Goal: Information Seeking & Learning: Learn about a topic

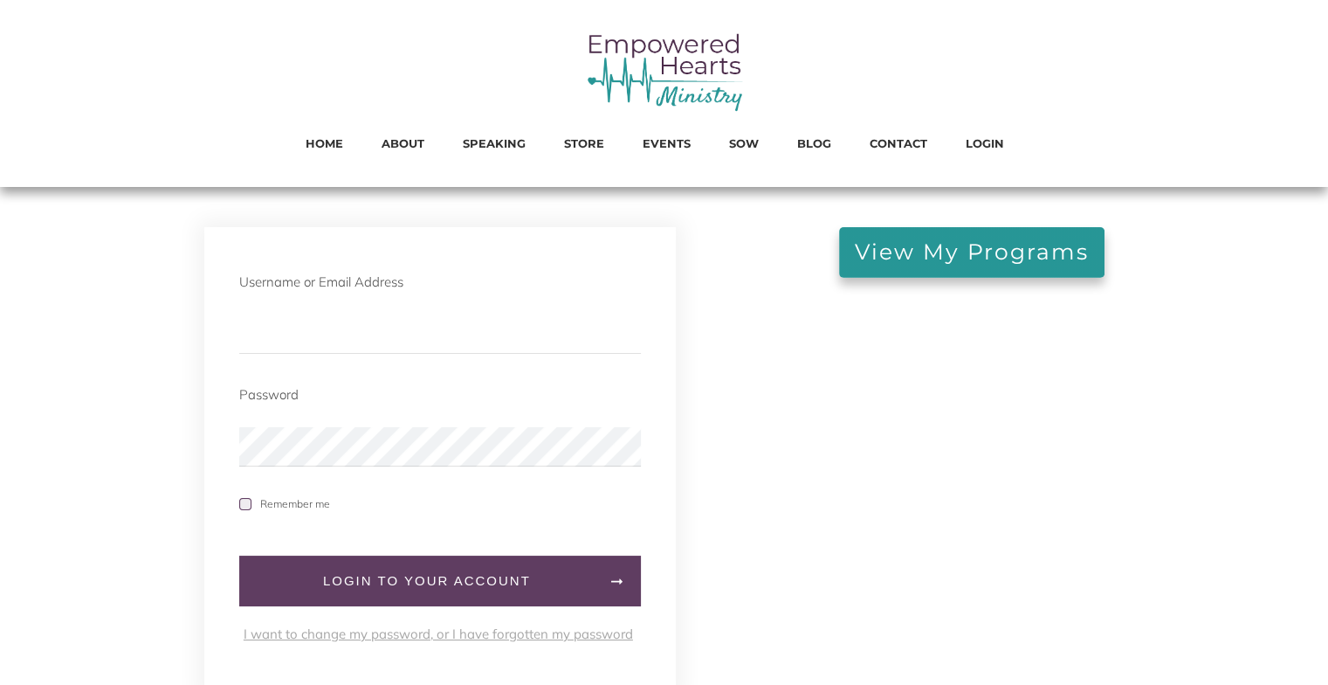
type input "[EMAIL_ADDRESS][DOMAIN_NAME]"
click at [244, 504] on span at bounding box center [245, 504] width 12 height 12
click at [0, 0] on input "Remember me" at bounding box center [0, 0] width 0 height 0
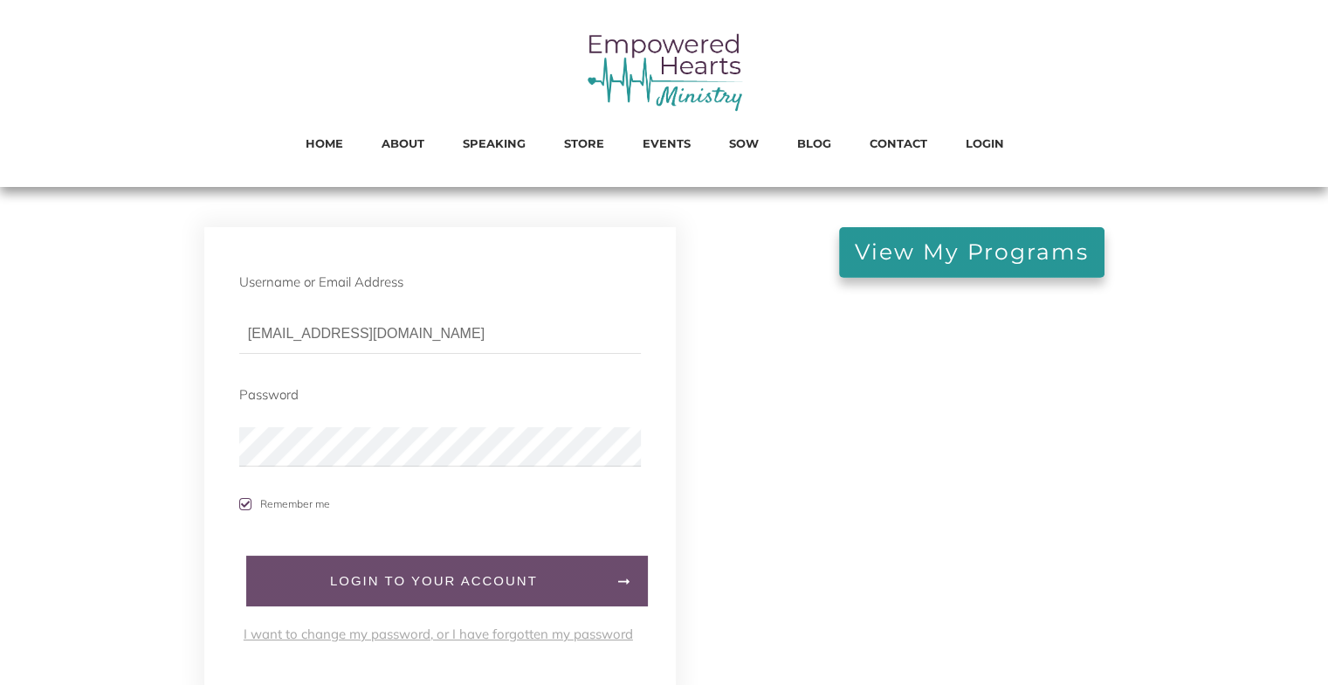
click at [517, 588] on span "LogIn to your account" at bounding box center [434, 581] width 341 height 16
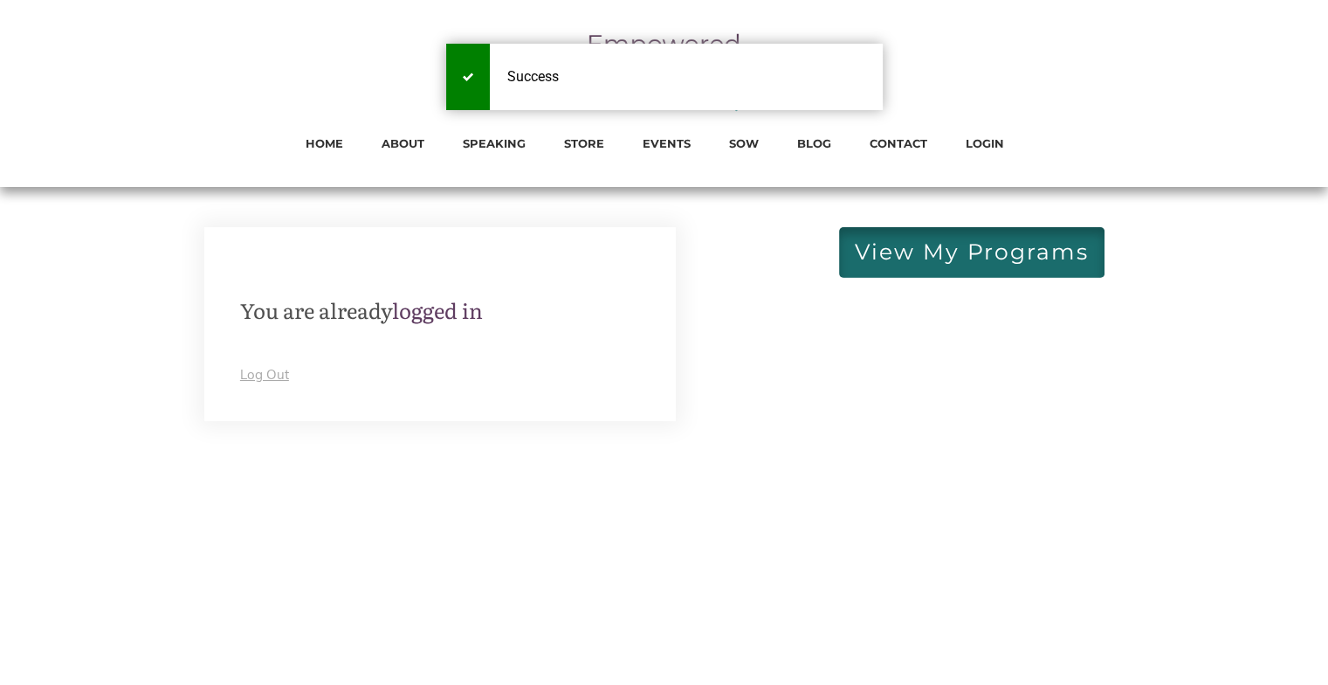
click at [1015, 257] on span "View My Programs" at bounding box center [972, 252] width 234 height 19
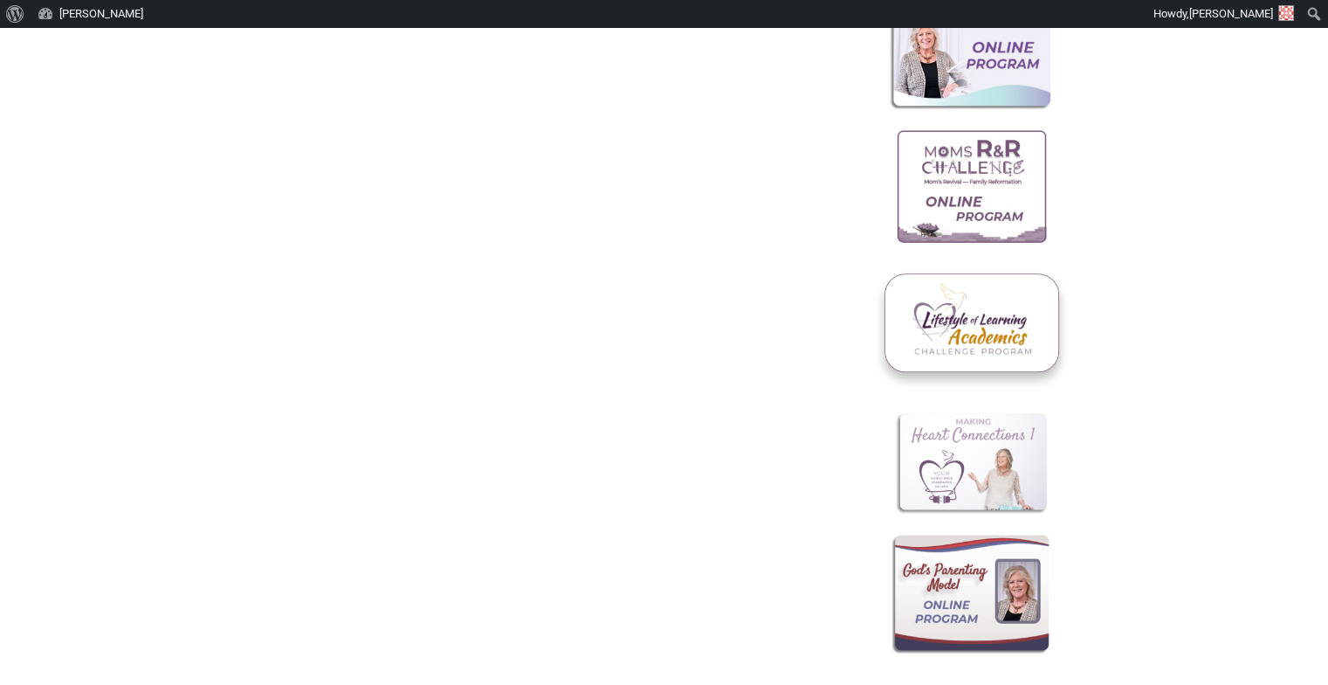
scroll to position [873, 0]
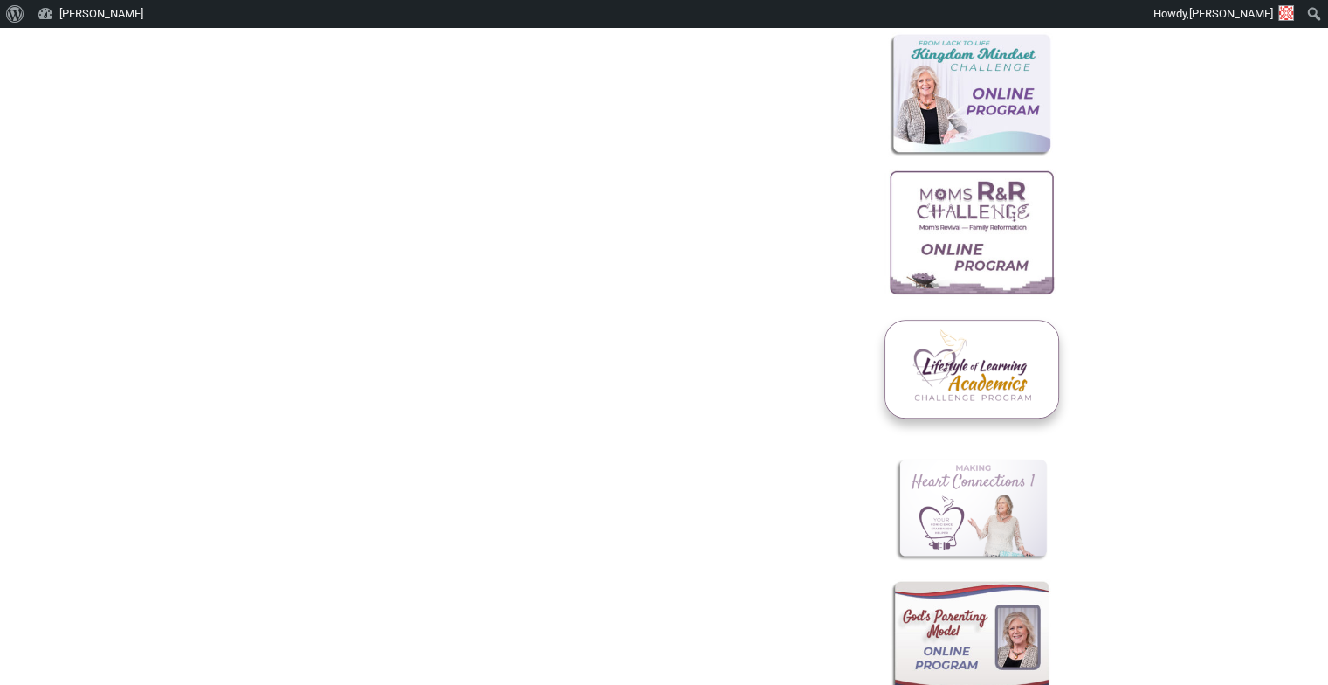
click at [951, 234] on img at bounding box center [972, 234] width 174 height 131
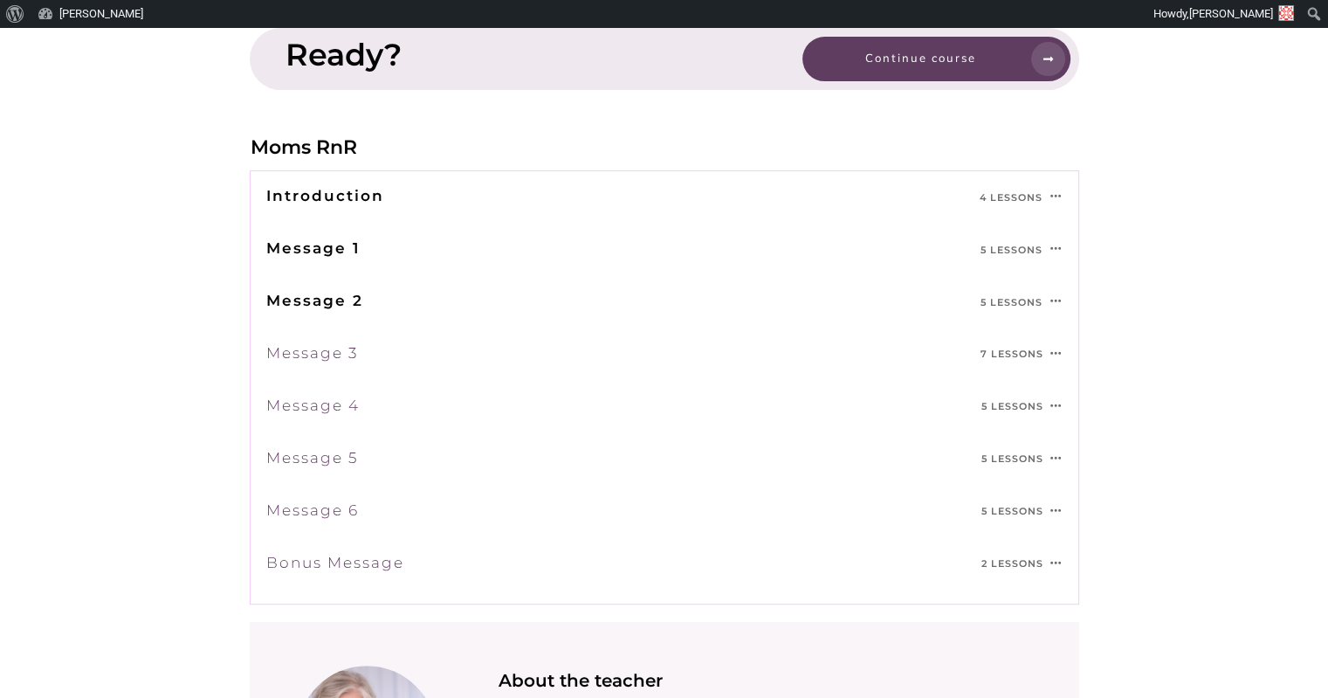
scroll to position [699, 0]
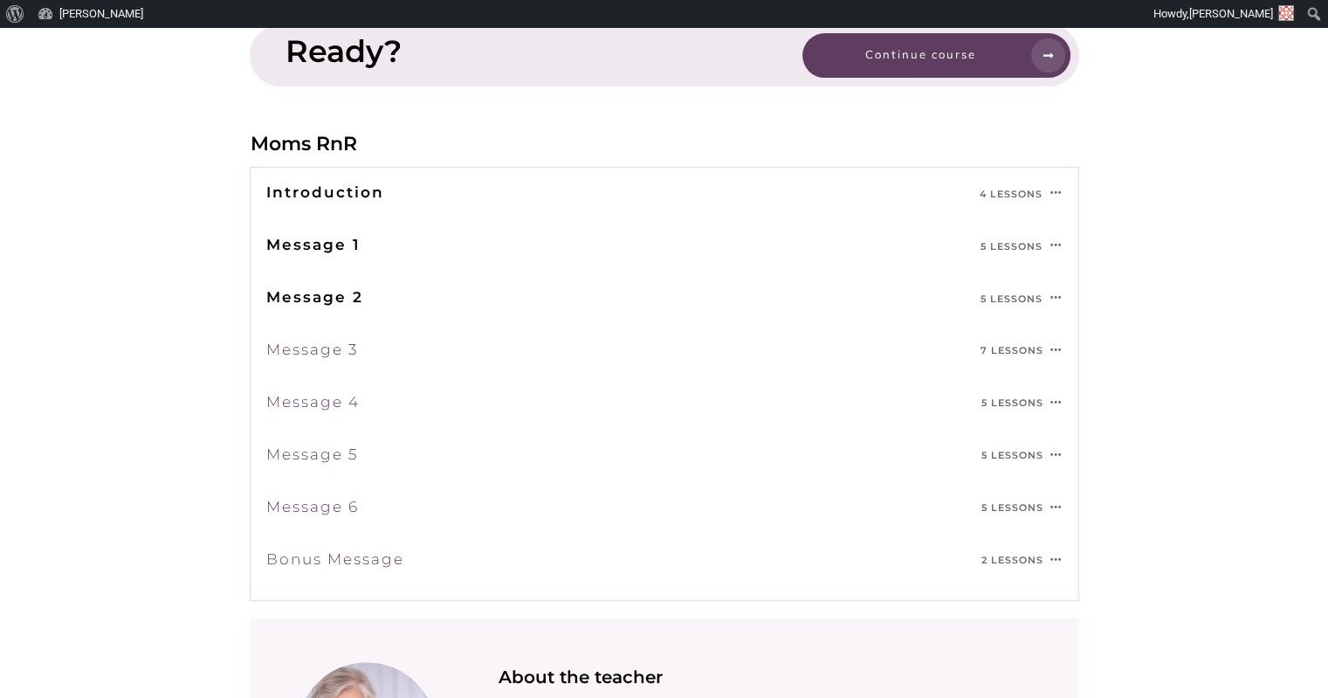
click at [321, 505] on link "Message 6" at bounding box center [312, 506] width 93 height 17
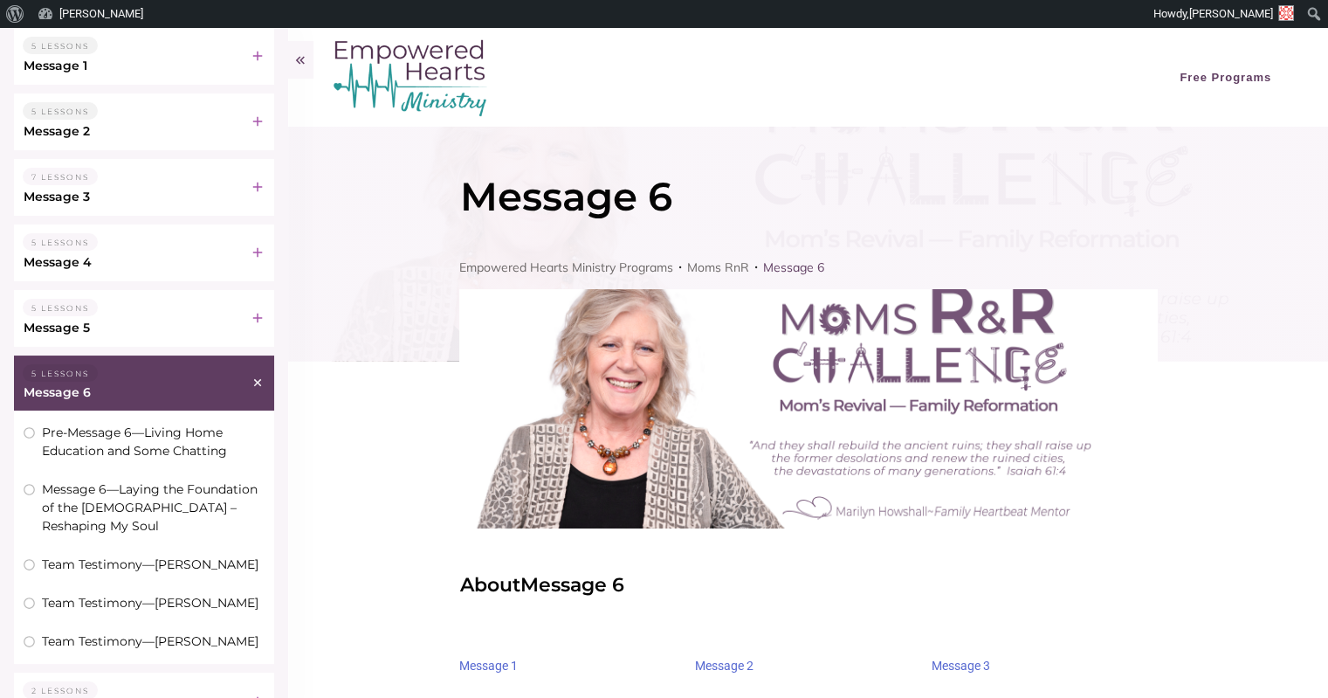
scroll to position [262, 0]
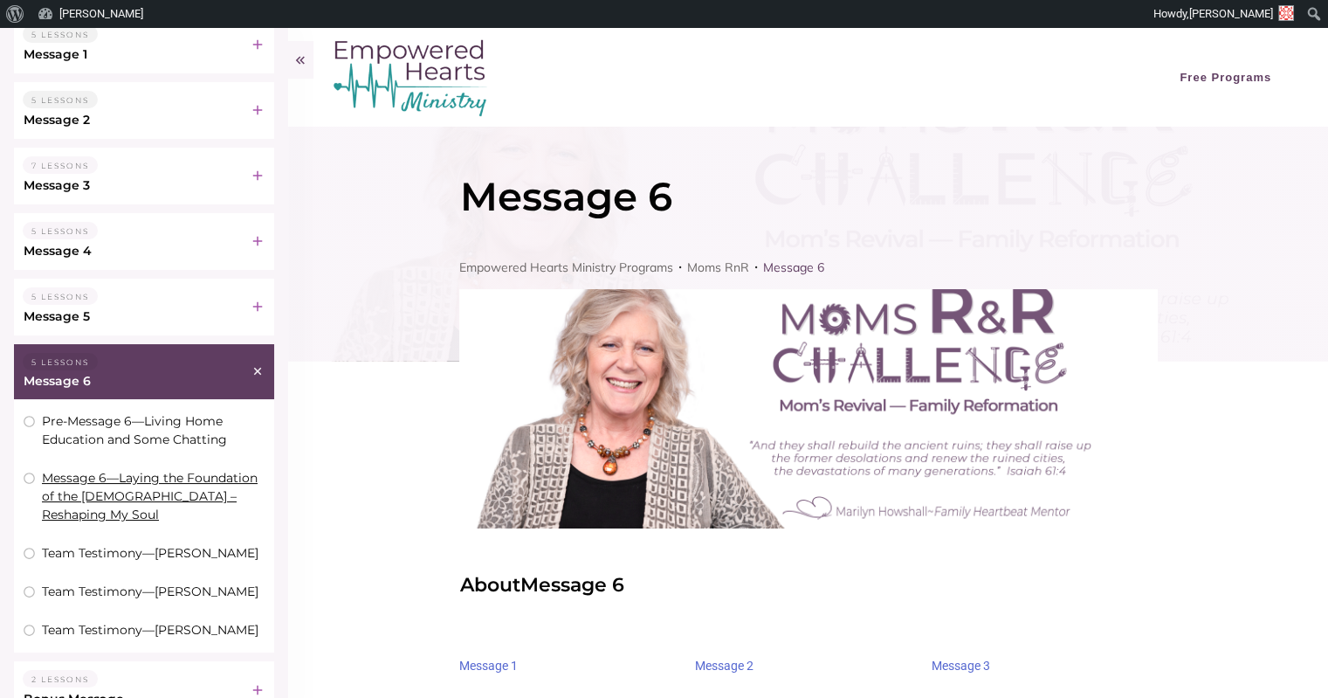
click at [198, 493] on link "Message 6—Laying the Foundation of the [DEMOGRAPHIC_DATA] – Reshaping My Soul" at bounding box center [150, 496] width 216 height 52
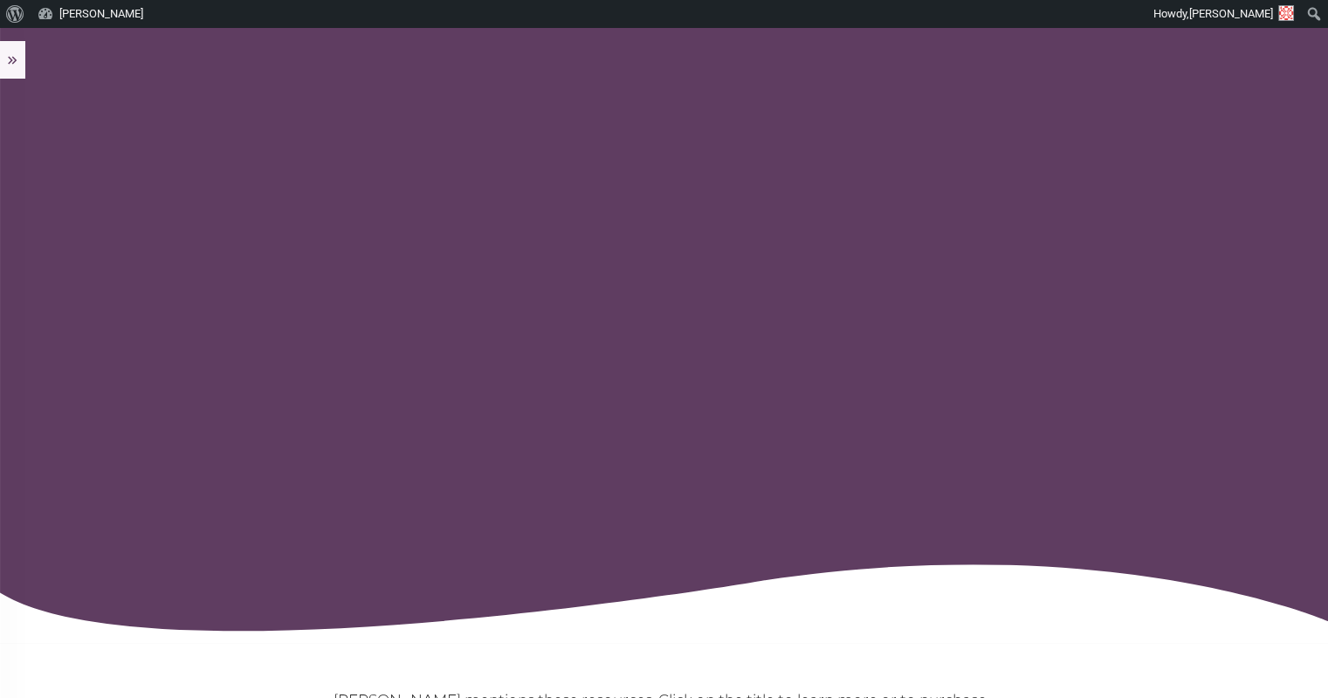
scroll to position [349, 0]
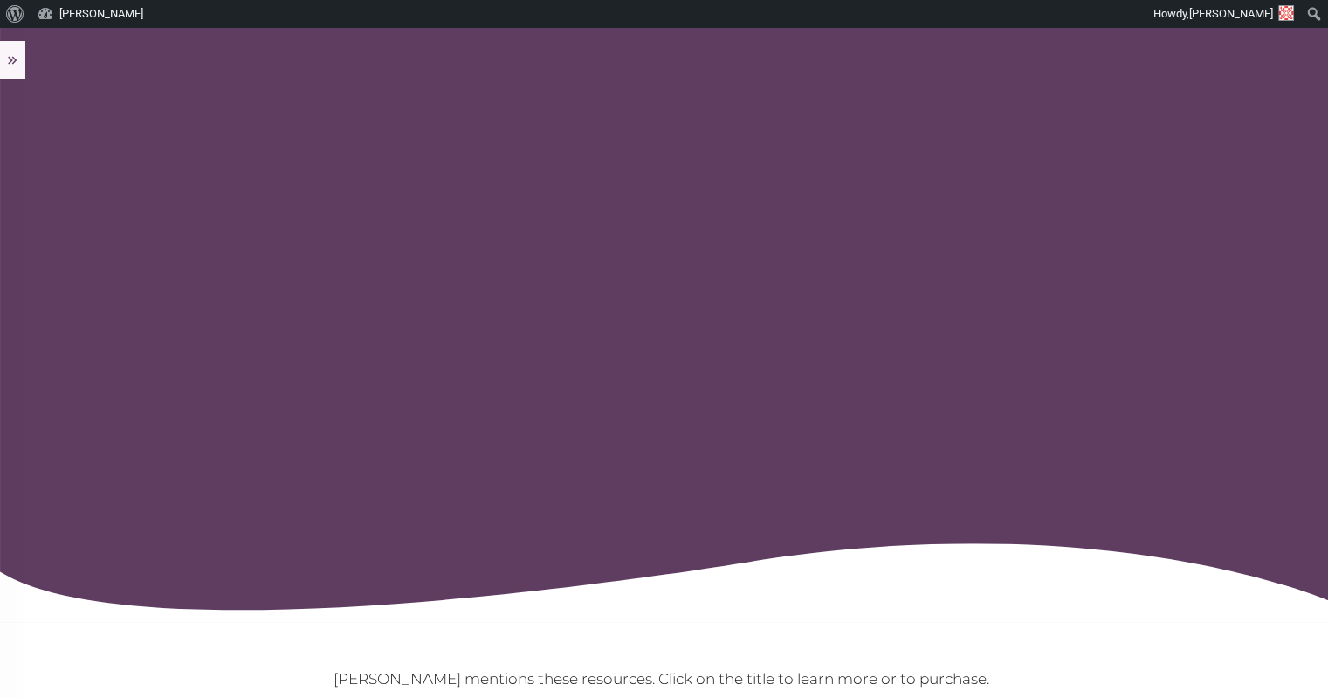
click at [14, 58] on icon at bounding box center [12, 60] width 9 height 8
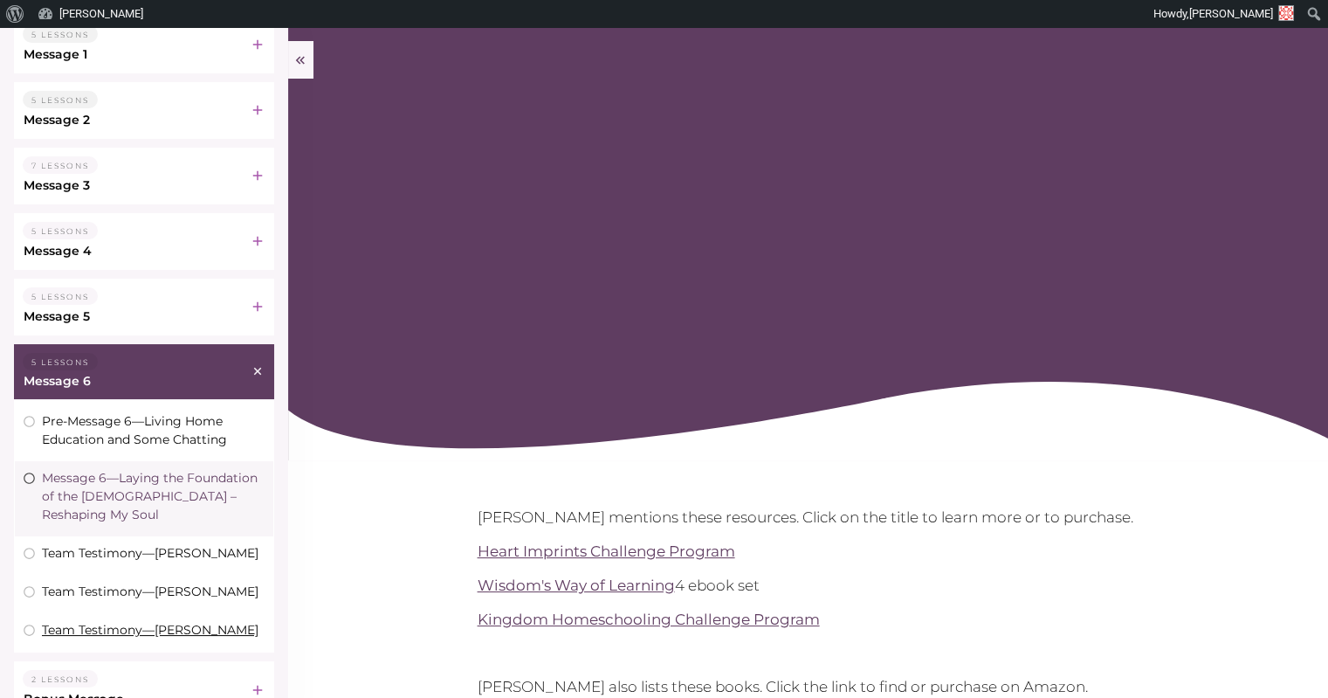
scroll to position [286, 0]
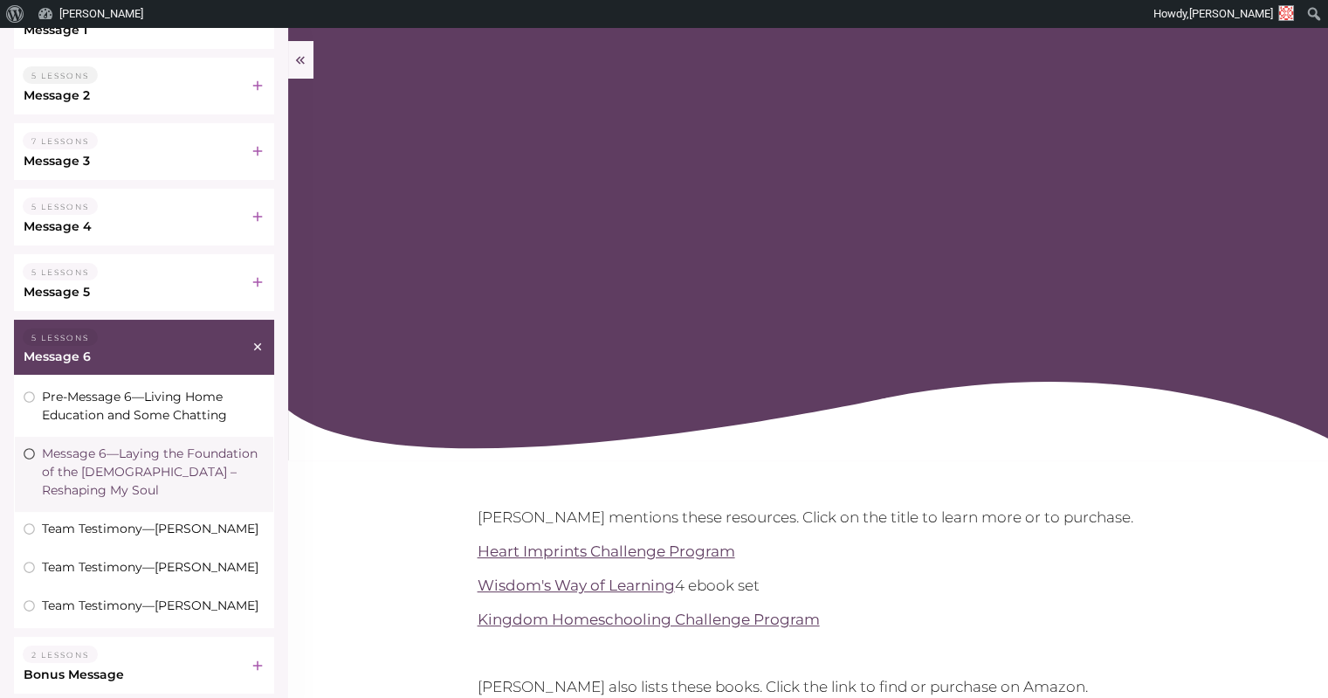
click at [152, 223] on h6 "Message 4" at bounding box center [132, 226] width 217 height 18
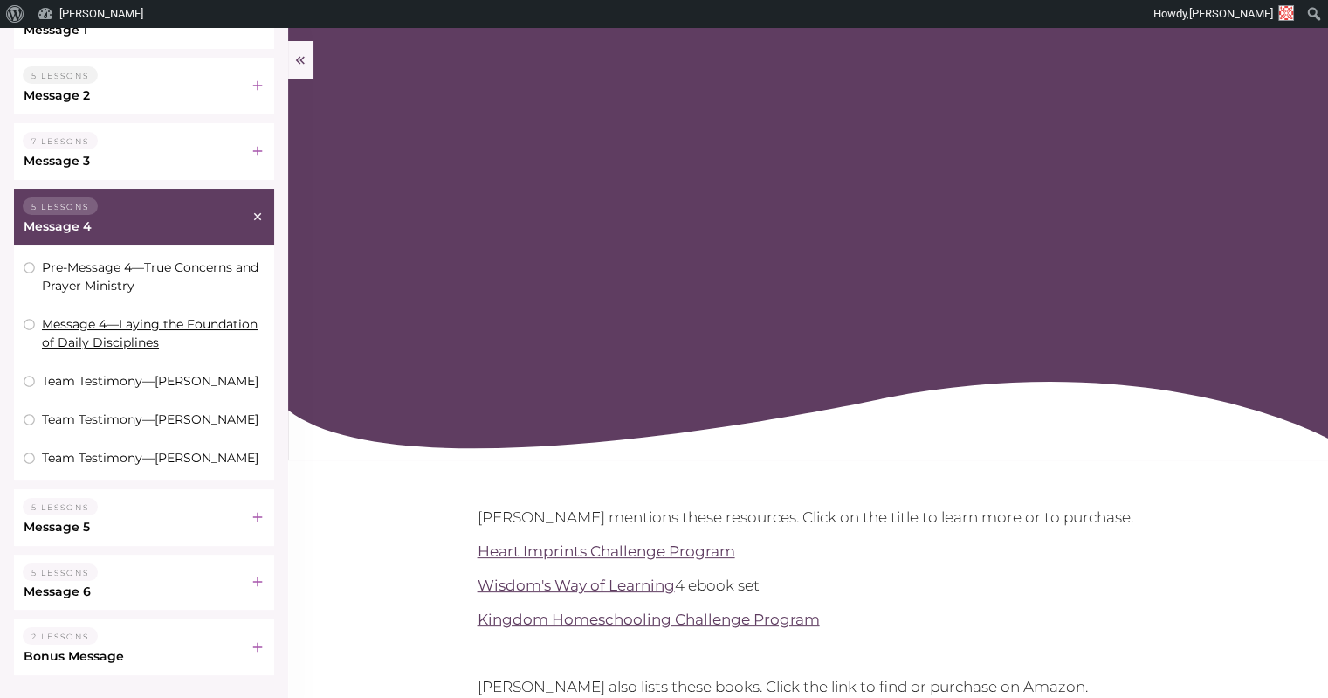
click at [120, 327] on link "Message 4—Laying the Foundation of Daily Disciplines" at bounding box center [150, 333] width 216 height 34
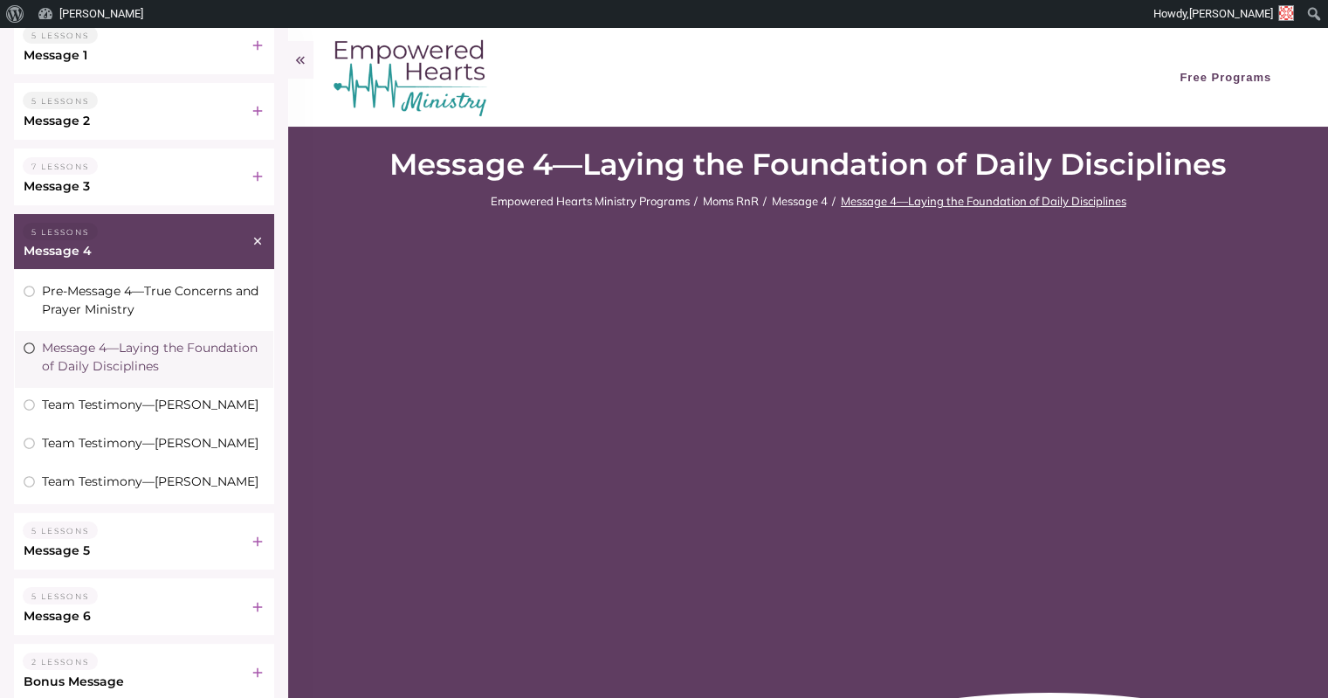
scroll to position [286, 0]
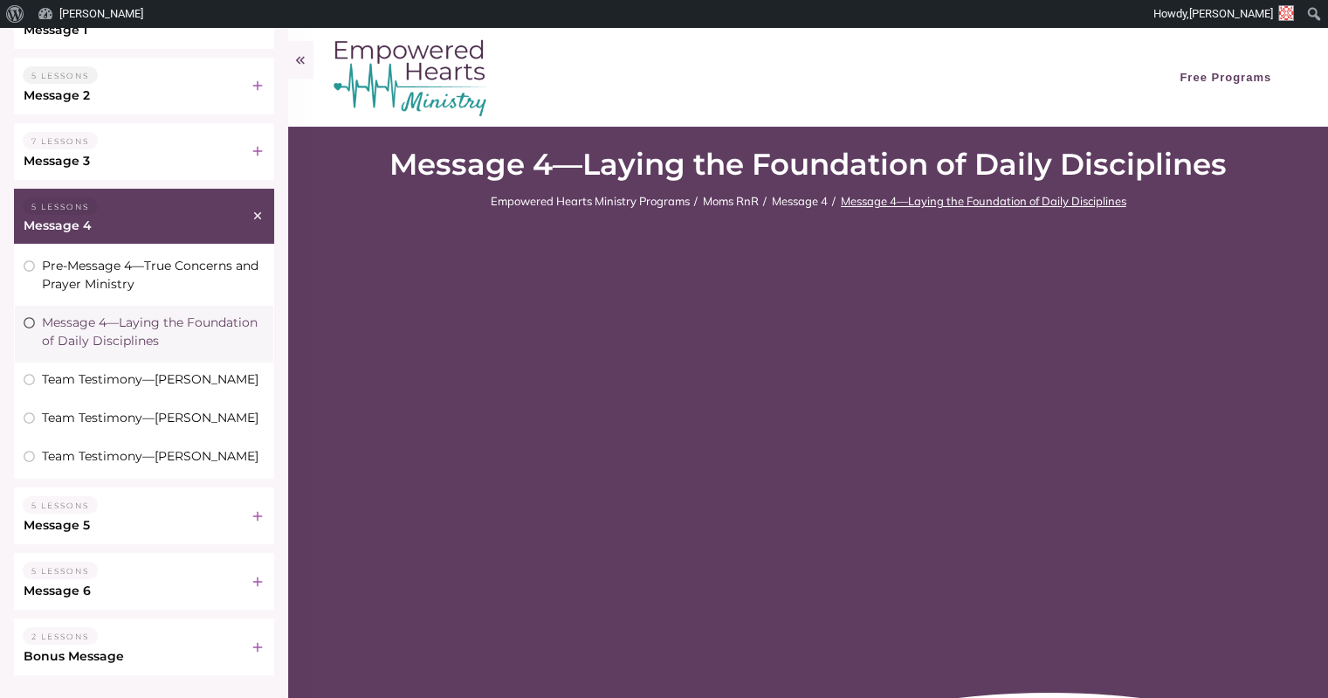
click at [94, 520] on h6 "Message 5" at bounding box center [132, 525] width 217 height 18
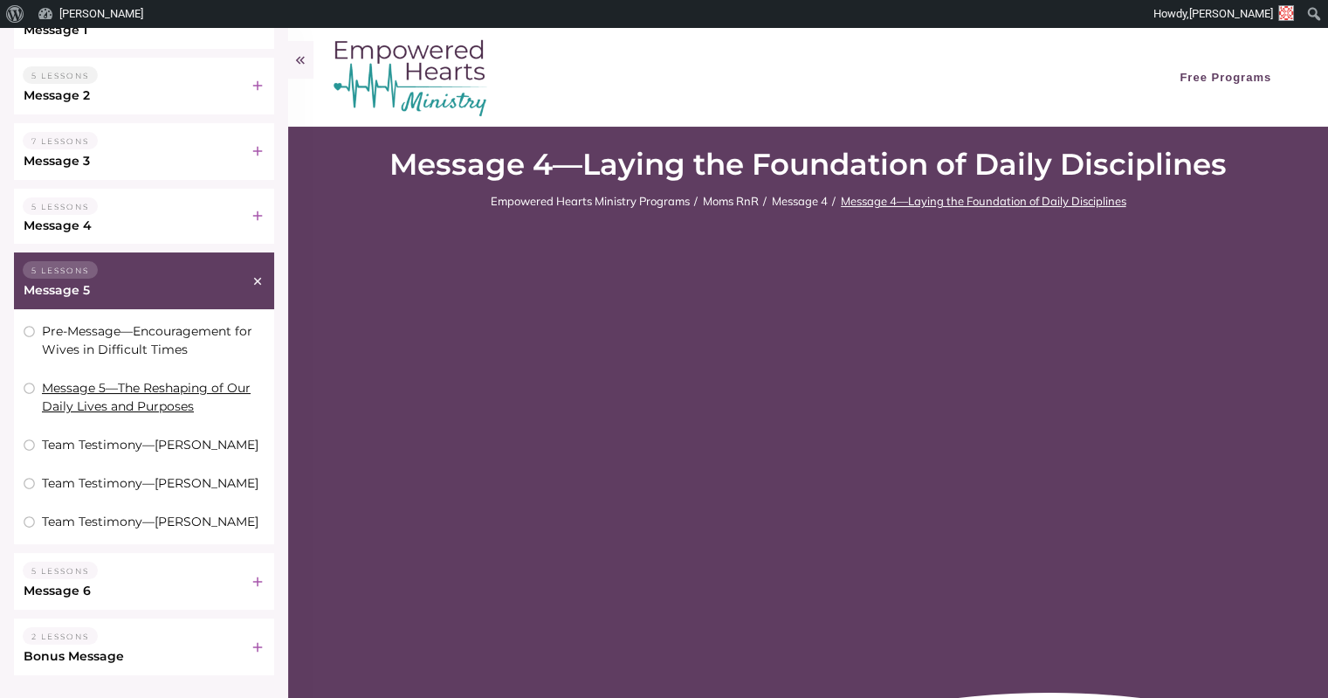
click at [188, 393] on link "Message 5—The Reshaping of Our Daily Lives and Purposes" at bounding box center [146, 397] width 209 height 34
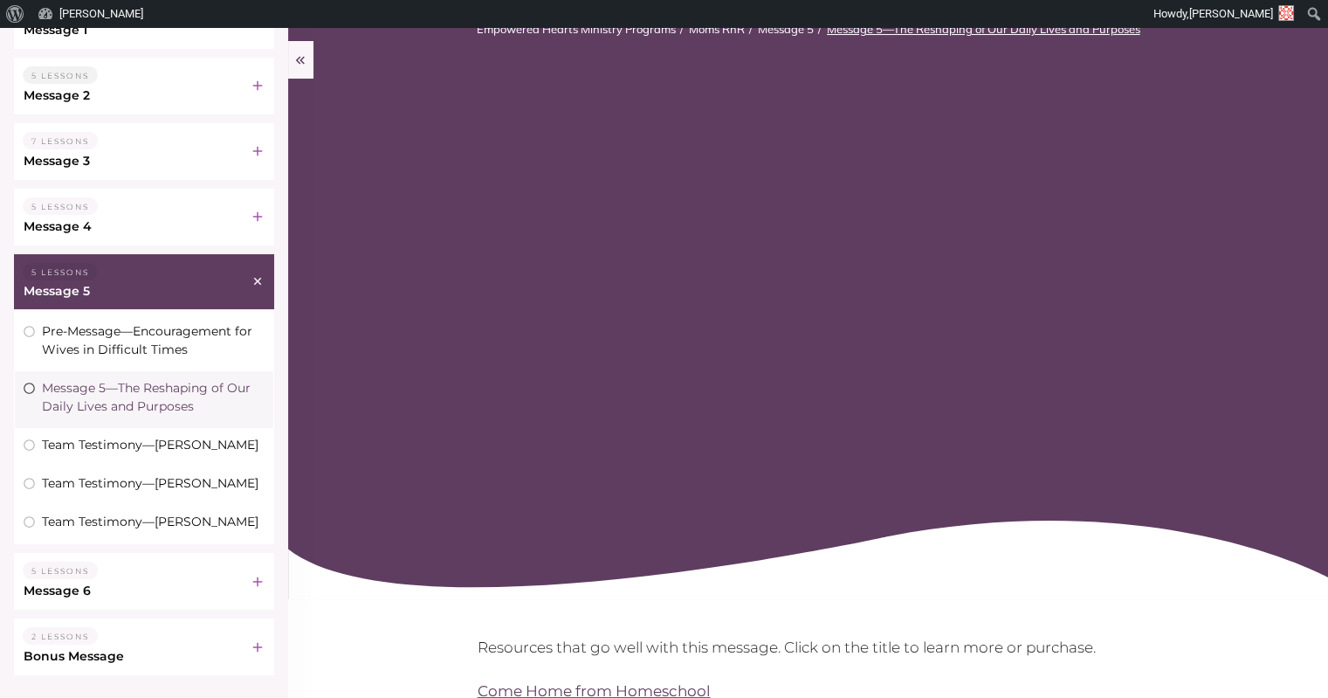
scroll to position [175, 0]
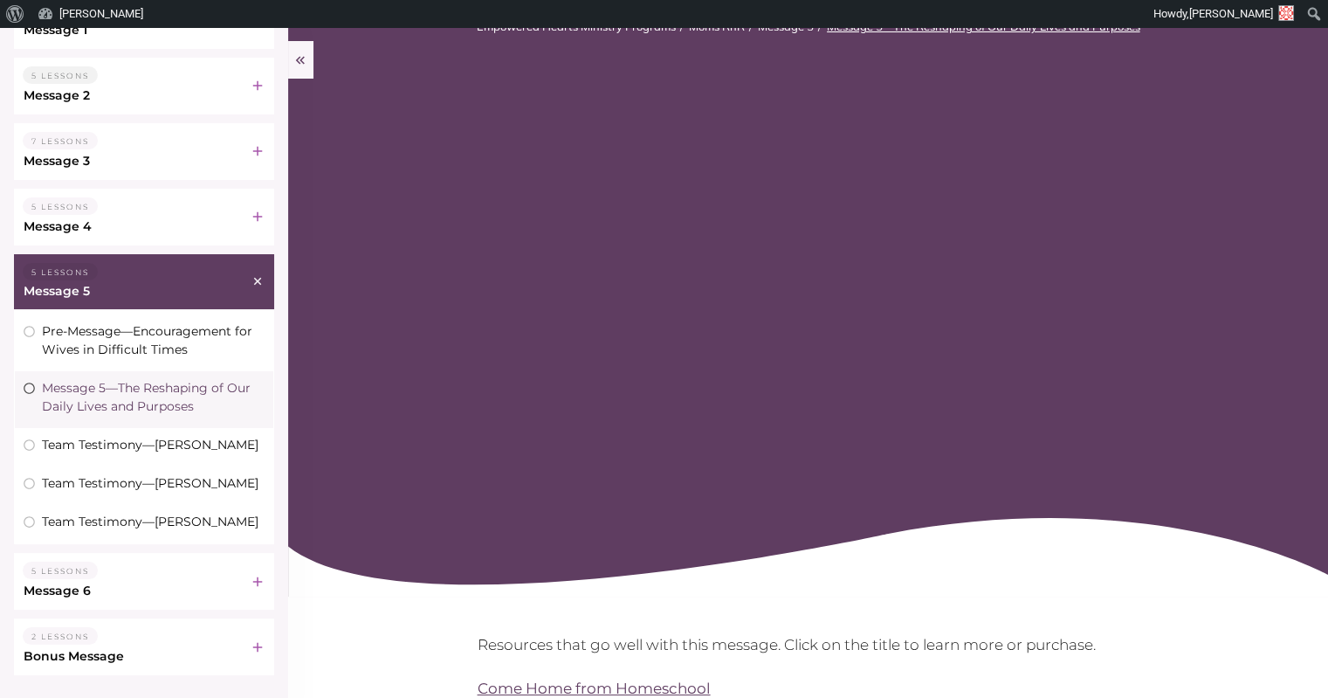
click at [93, 587] on h6 "Message 6" at bounding box center [132, 591] width 217 height 18
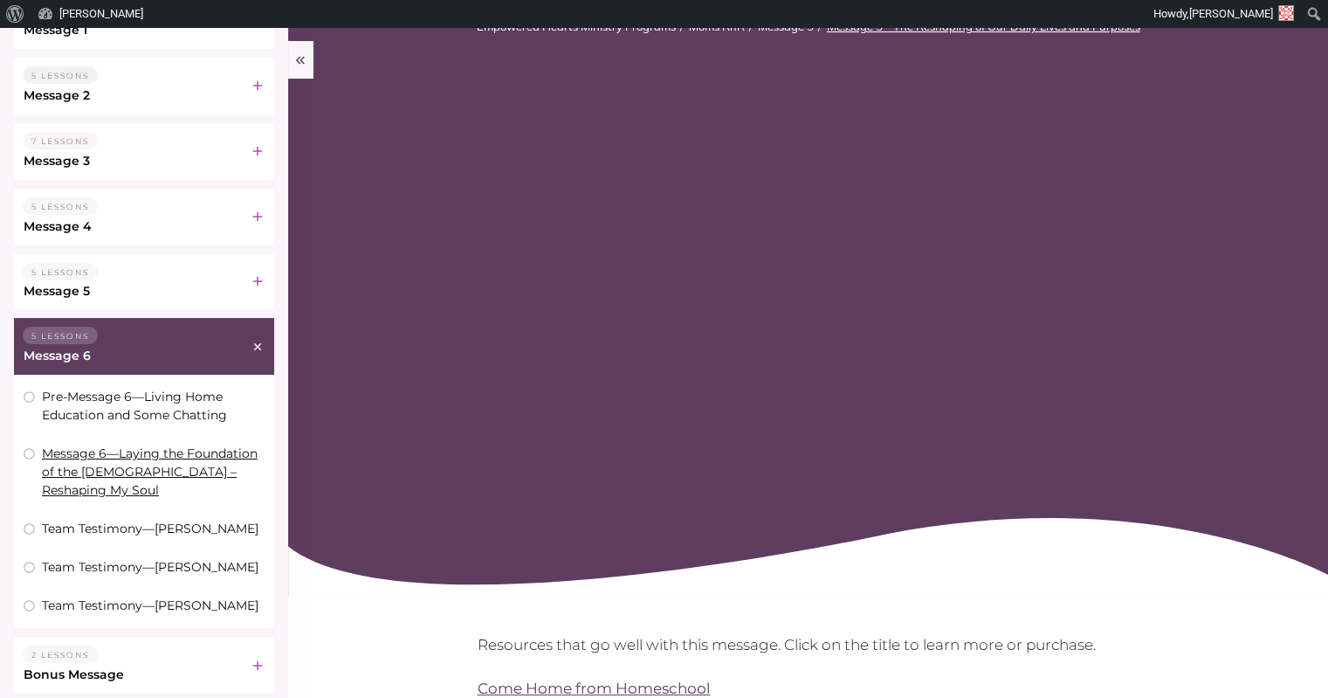
click at [161, 464] on link "Message 6—Laying the Foundation of the [DEMOGRAPHIC_DATA] – Reshaping My Soul" at bounding box center [150, 471] width 216 height 52
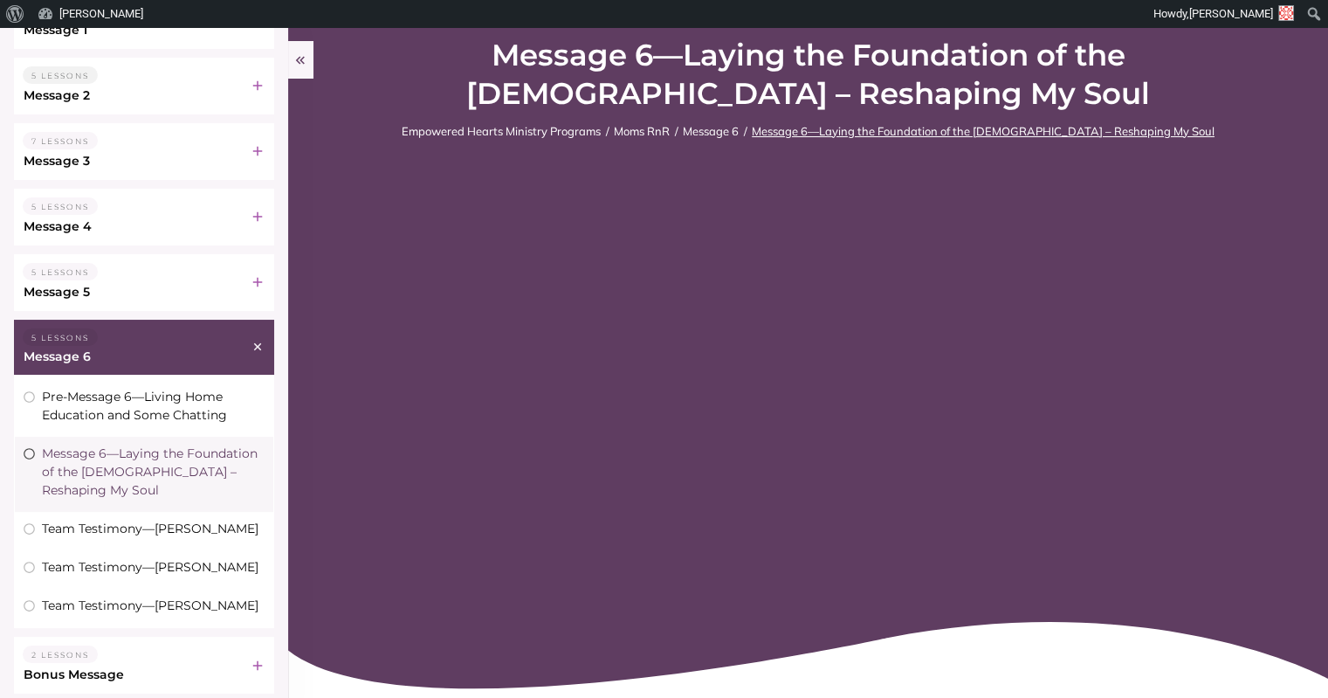
scroll to position [262, 0]
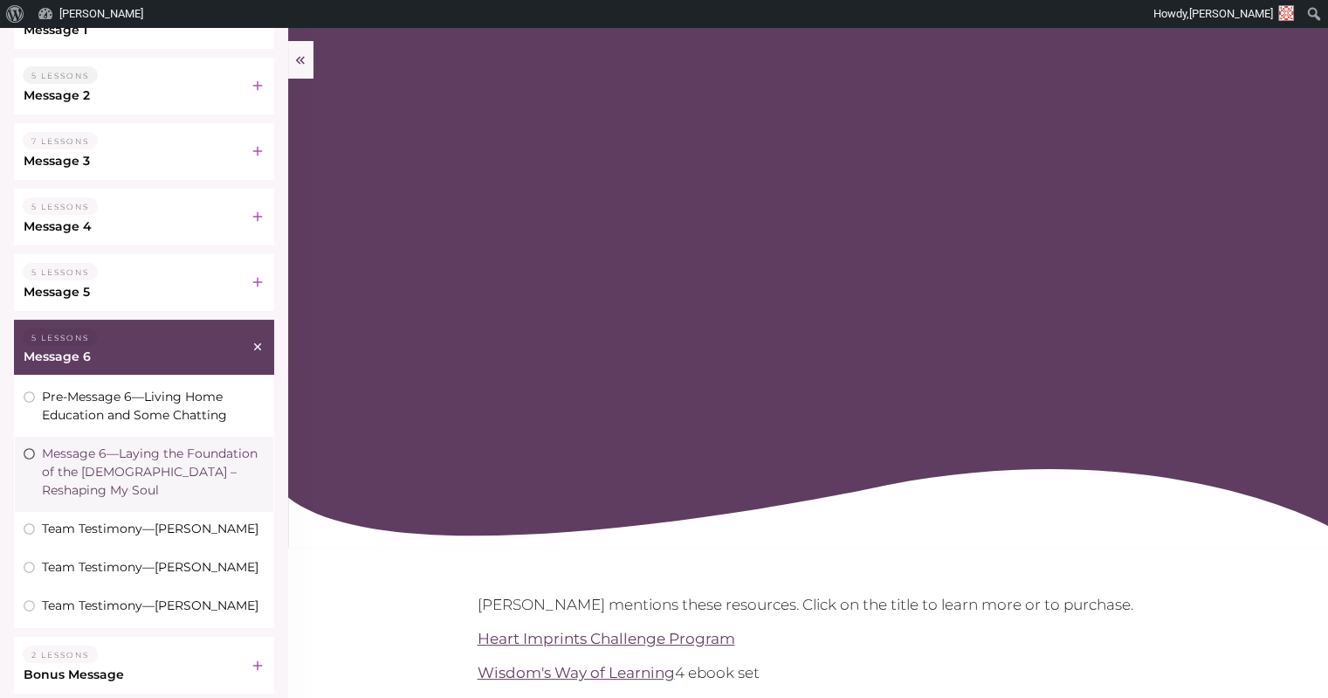
click at [127, 645] on div "2 Lessons" at bounding box center [132, 654] width 218 height 19
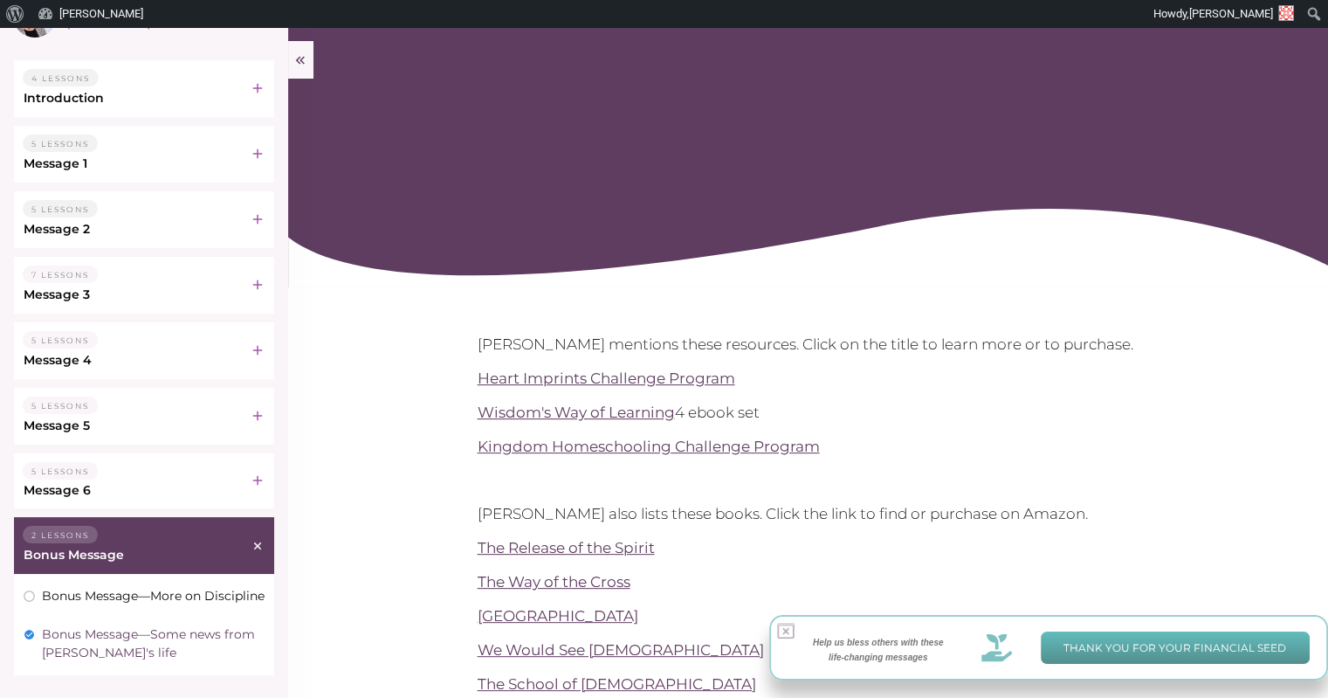
scroll to position [524, 0]
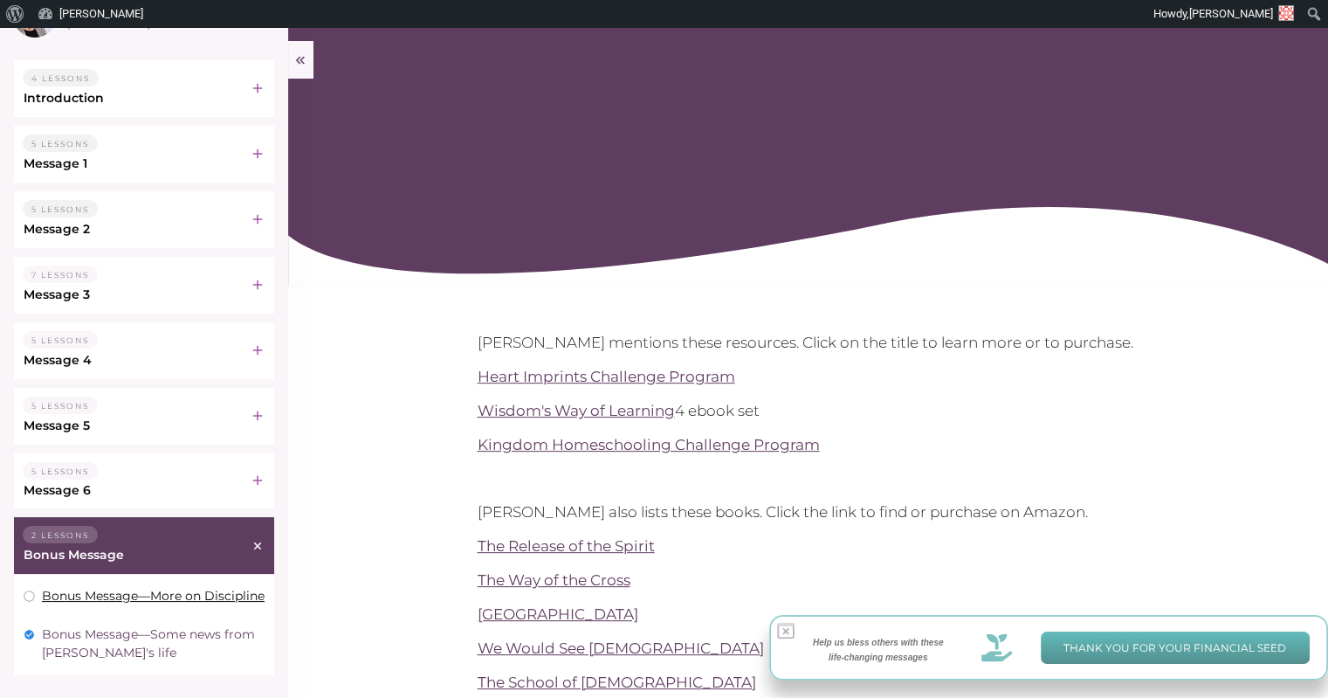
click at [62, 594] on link "Bonus Message—More on Discipline" at bounding box center [153, 596] width 223 height 16
